Goal: Task Accomplishment & Management: Use online tool/utility

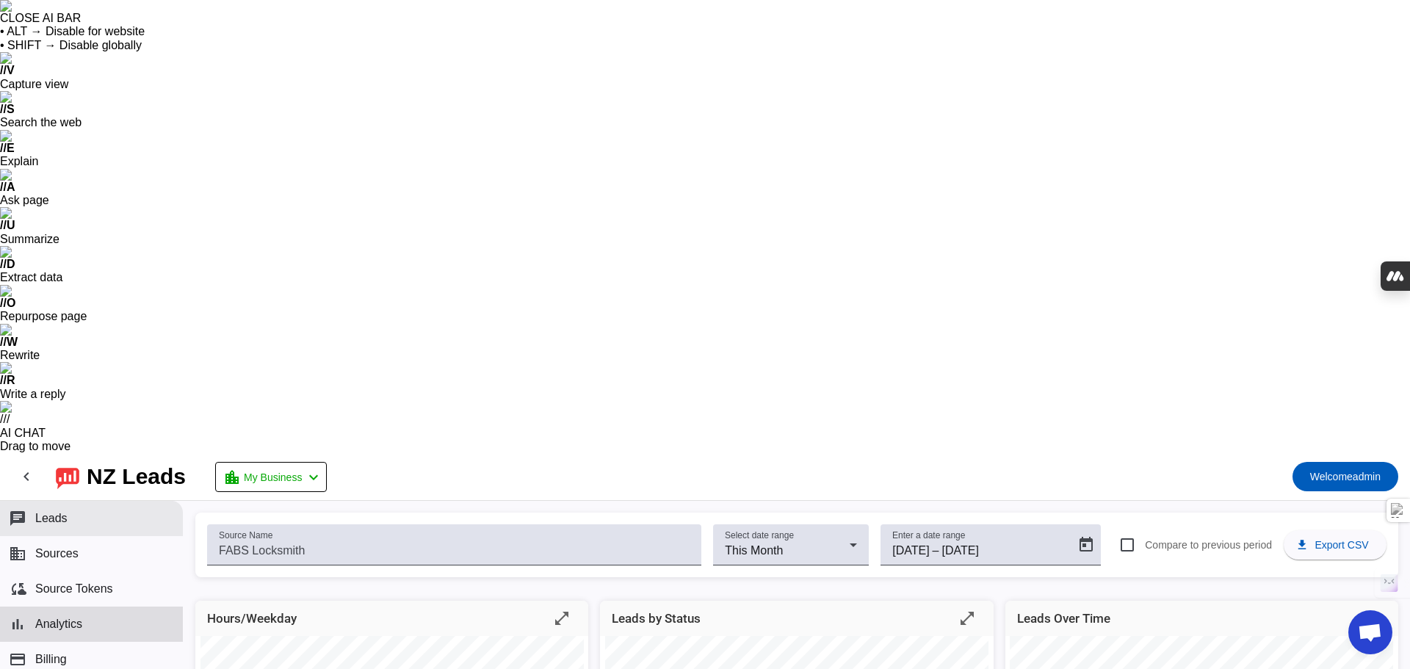
click at [73, 501] on button "chat Leads" at bounding box center [91, 518] width 183 height 35
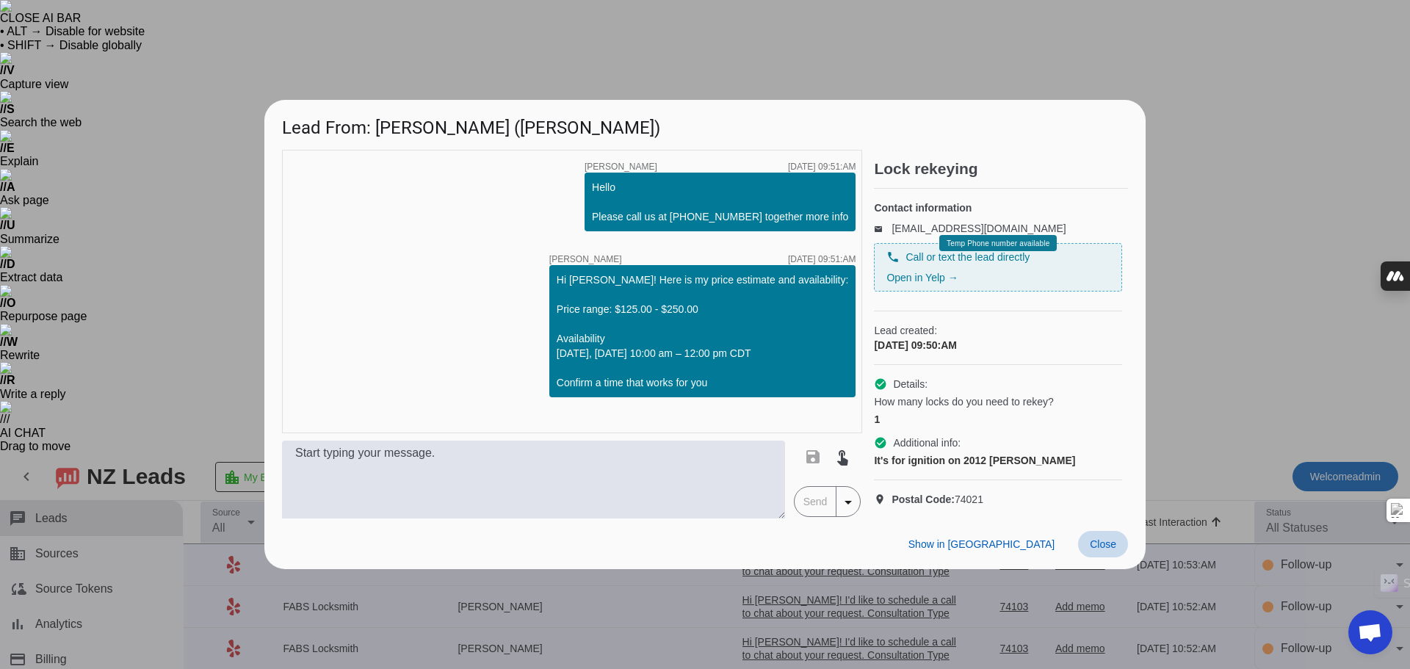
click at [1108, 550] on span "Close" at bounding box center [1103, 544] width 26 height 12
